Goal: Task Accomplishment & Management: Manage account settings

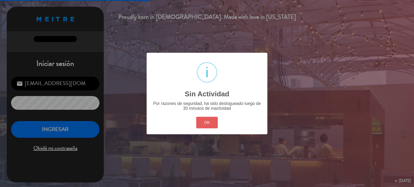
click at [203, 126] on button "OK" at bounding box center [207, 123] width 22 height 12
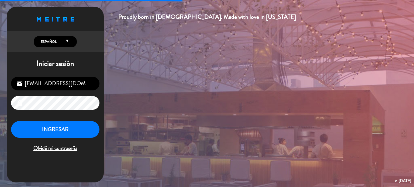
click at [83, 142] on div "INGRESAR Olvidé mi contraseña" at bounding box center [55, 137] width 88 height 32
click at [82, 138] on button "INGRESAR" at bounding box center [55, 129] width 88 height 17
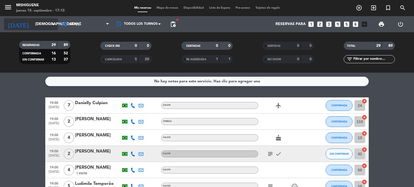
click at [51, 27] on input "[DEMOGRAPHIC_DATA] [DATE]" at bounding box center [58, 24] width 51 height 10
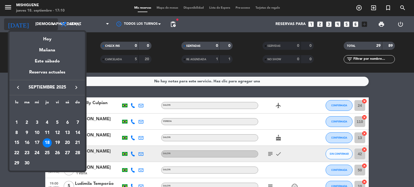
click at [51, 27] on div at bounding box center [207, 93] width 414 height 187
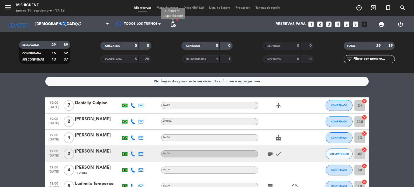
click at [175, 25] on span "pending_actions" at bounding box center [173, 24] width 6 height 6
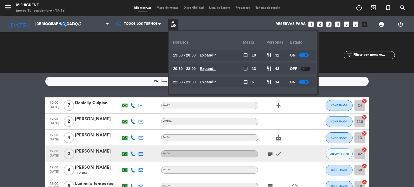
click at [175, 7] on span "Mapa de mesas" at bounding box center [167, 7] width 27 height 3
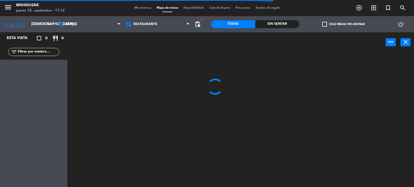
click at [191, 9] on span "Disponibilidad" at bounding box center [194, 7] width 26 height 3
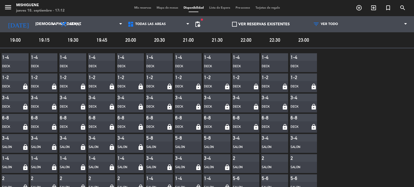
click at [133, 8] on span "Mis reservas" at bounding box center [143, 7] width 22 height 3
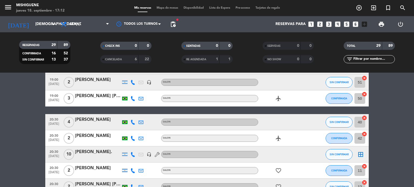
scroll to position [171, 0]
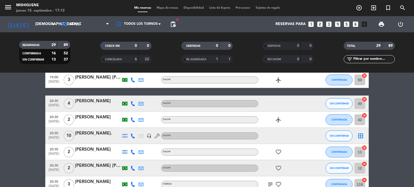
click at [133, 133] on div at bounding box center [133, 136] width 8 height 16
click at [132, 136] on icon at bounding box center [132, 136] width 5 height 5
drag, startPoint x: 128, startPoint y: 122, endPoint x: 132, endPoint y: 123, distance: 4.2
click at [132, 123] on div "[PHONE_NUMBER]" at bounding box center [134, 122] width 35 height 6
click at [143, 127] on span at bounding box center [145, 127] width 4 height 4
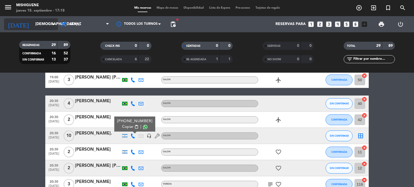
click at [27, 19] on div "[DATE] [DEMOGRAPHIC_DATA] [DATE] arrow_drop_down" at bounding box center [31, 24] width 54 height 12
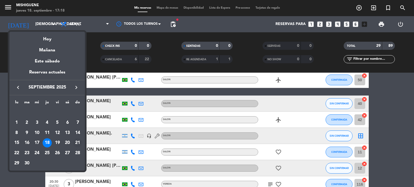
click at [77, 141] on div "21" at bounding box center [77, 143] width 9 height 9
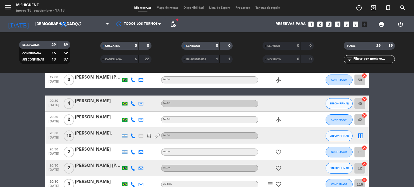
type input "dom. [DATE]"
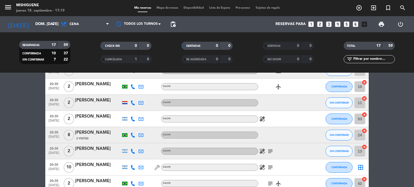
scroll to position [90, 0]
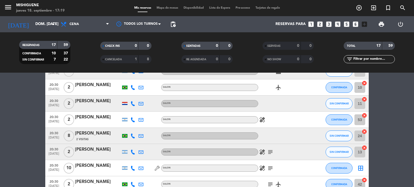
click at [272, 154] on icon "subject" at bounding box center [270, 152] width 6 height 6
click at [262, 154] on icon "healing" at bounding box center [262, 152] width 6 height 6
click at [132, 150] on icon at bounding box center [132, 152] width 5 height 5
